Goal: Transaction & Acquisition: Purchase product/service

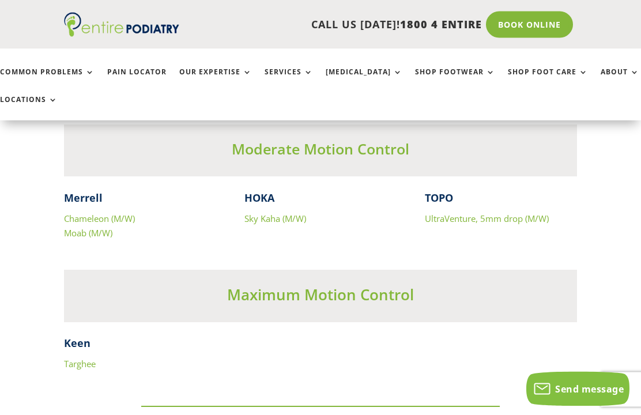
scroll to position [5296, 0]
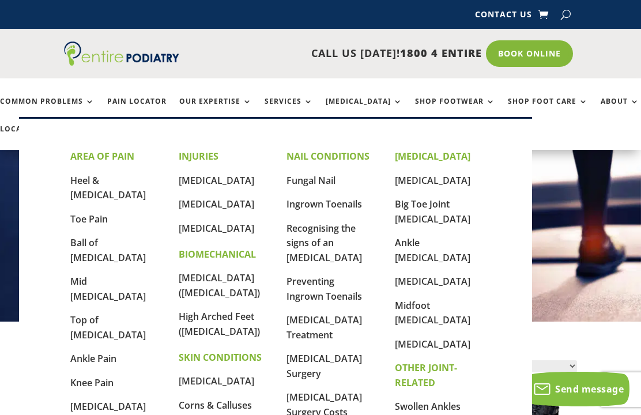
click at [122, 275] on link "Mid [MEDICAL_DATA]" at bounding box center [107, 289] width 75 height 28
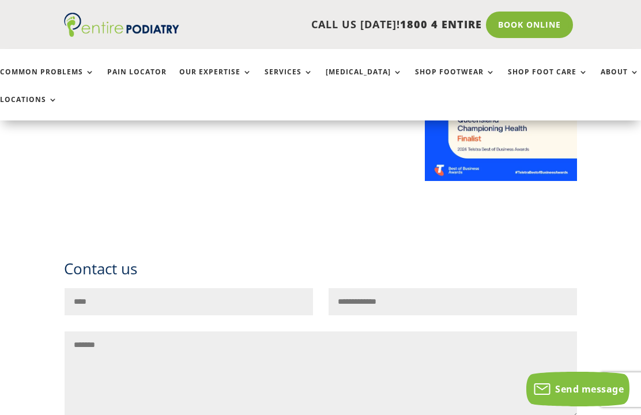
scroll to position [981, 0]
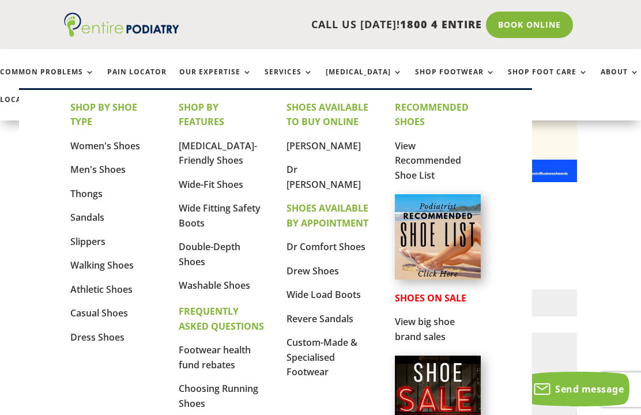
click at [125, 152] on link "Women's Shoes" at bounding box center [105, 145] width 70 height 13
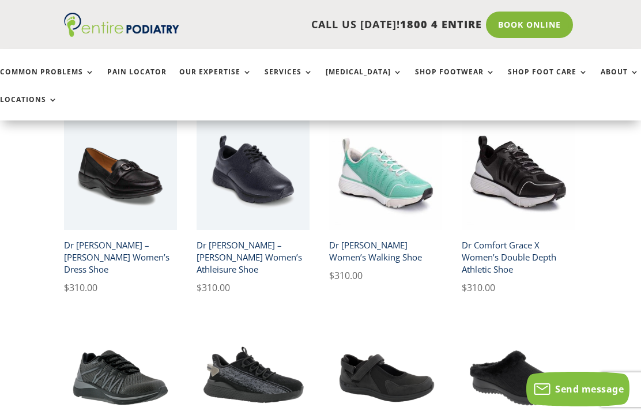
scroll to position [673, 0]
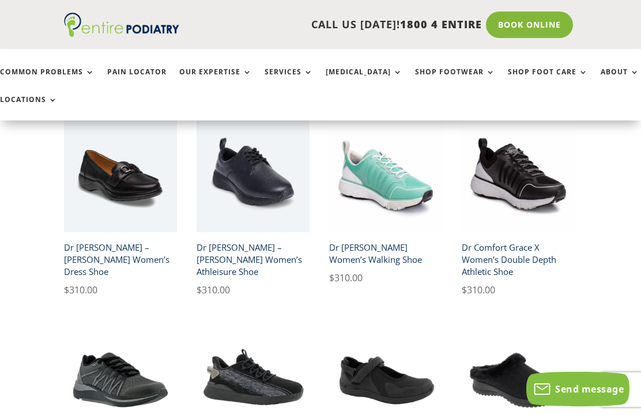
click at [284, 244] on h2 "Dr [PERSON_NAME] – [PERSON_NAME] Women’s Athleisure Shoe" at bounding box center [253, 259] width 113 height 45
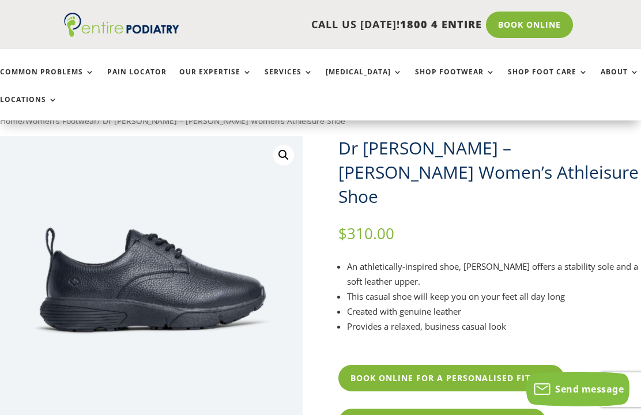
scroll to position [23, 0]
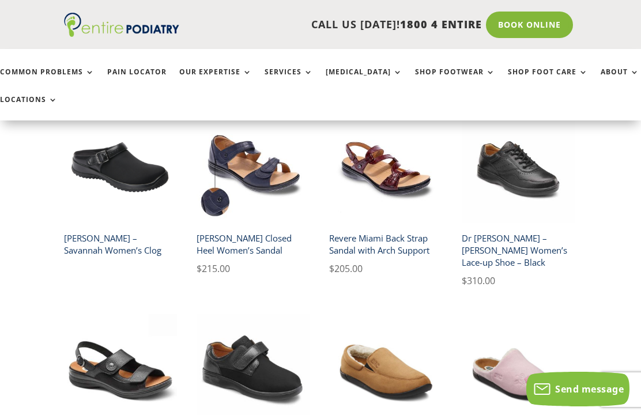
scroll to position [1062, 0]
click at [523, 199] on img at bounding box center [518, 167] width 113 height 113
